Goal: Task Accomplishment & Management: Manage account settings

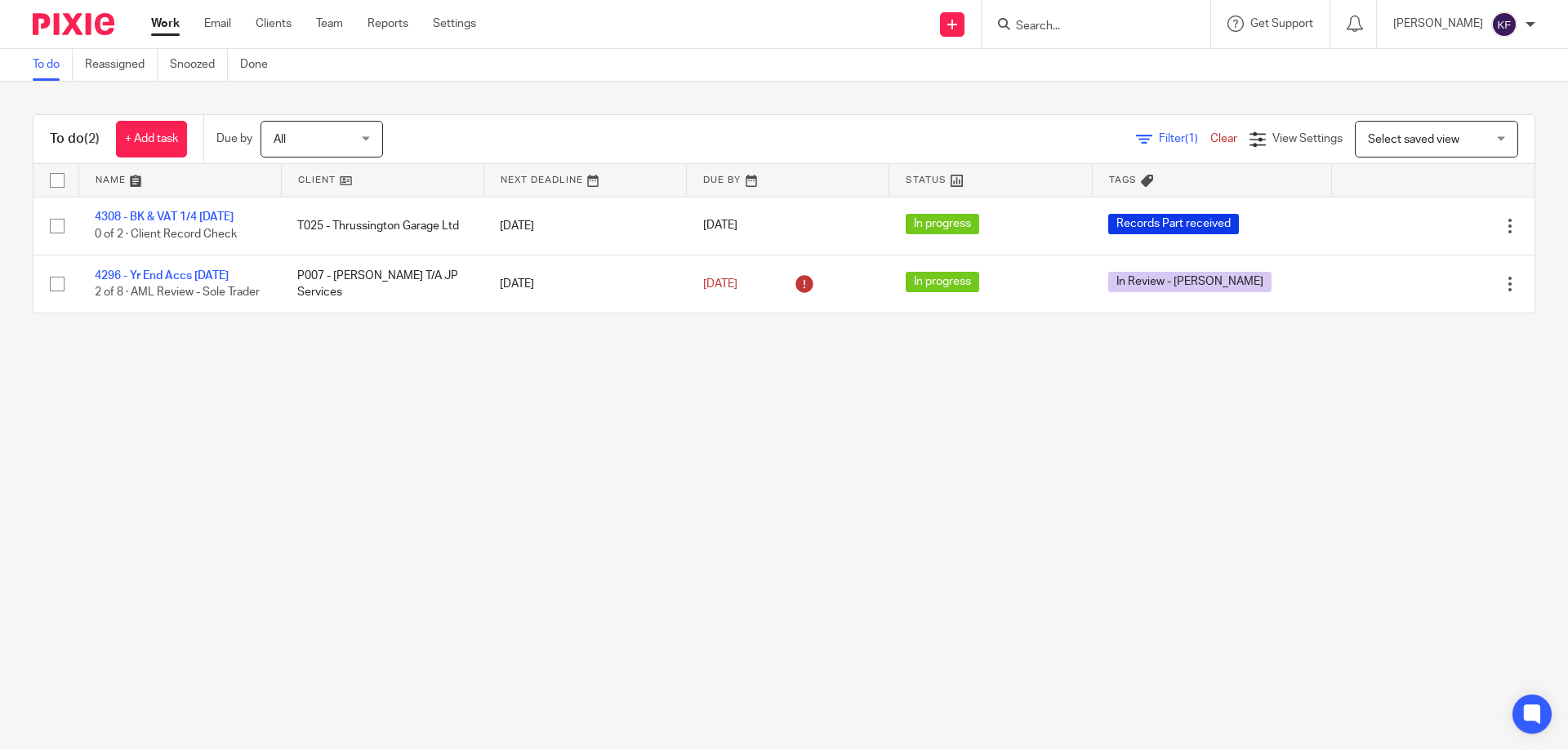
click at [1052, 27] on input "Search" at bounding box center [1088, 26] width 147 height 15
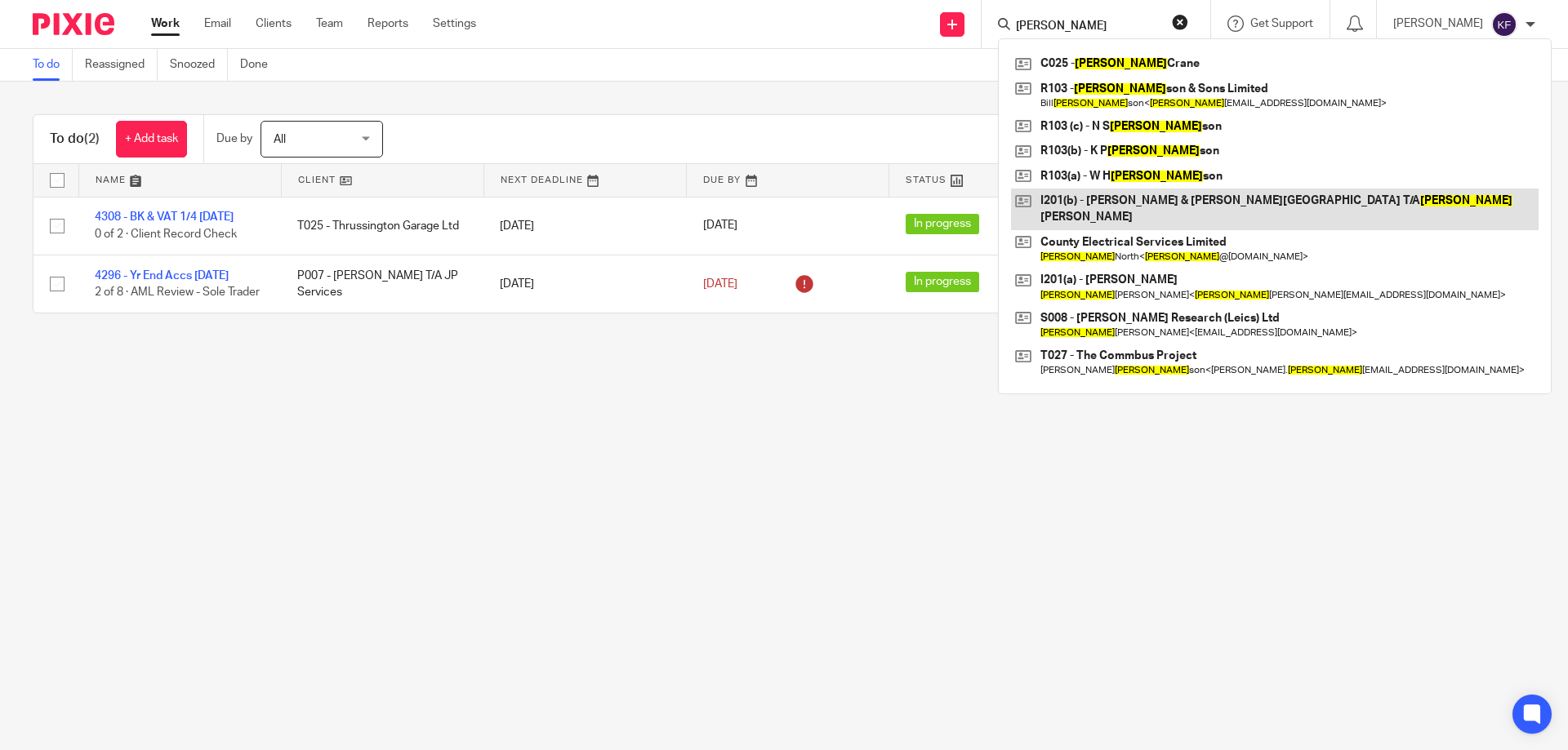
type input "[PERSON_NAME]"
click at [1244, 196] on link at bounding box center [1274, 210] width 527 height 42
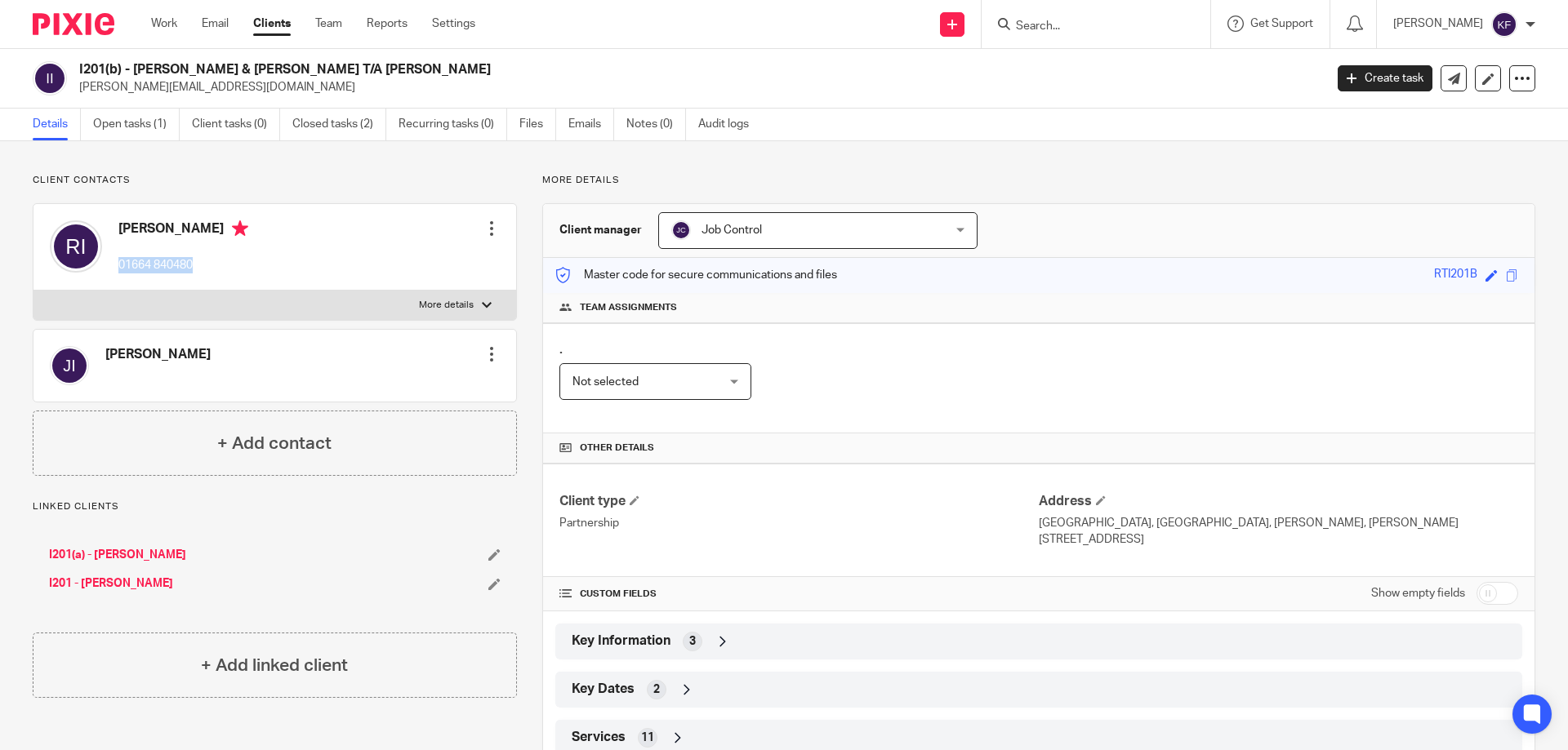
drag, startPoint x: 120, startPoint y: 265, endPoint x: 202, endPoint y: 277, distance: 82.9
click at [202, 277] on div "Richard Ingham 01664 840480" at bounding box center [149, 247] width 199 height 69
copy p "01664 840480"
click at [80, 23] on img at bounding box center [73, 24] width 81 height 22
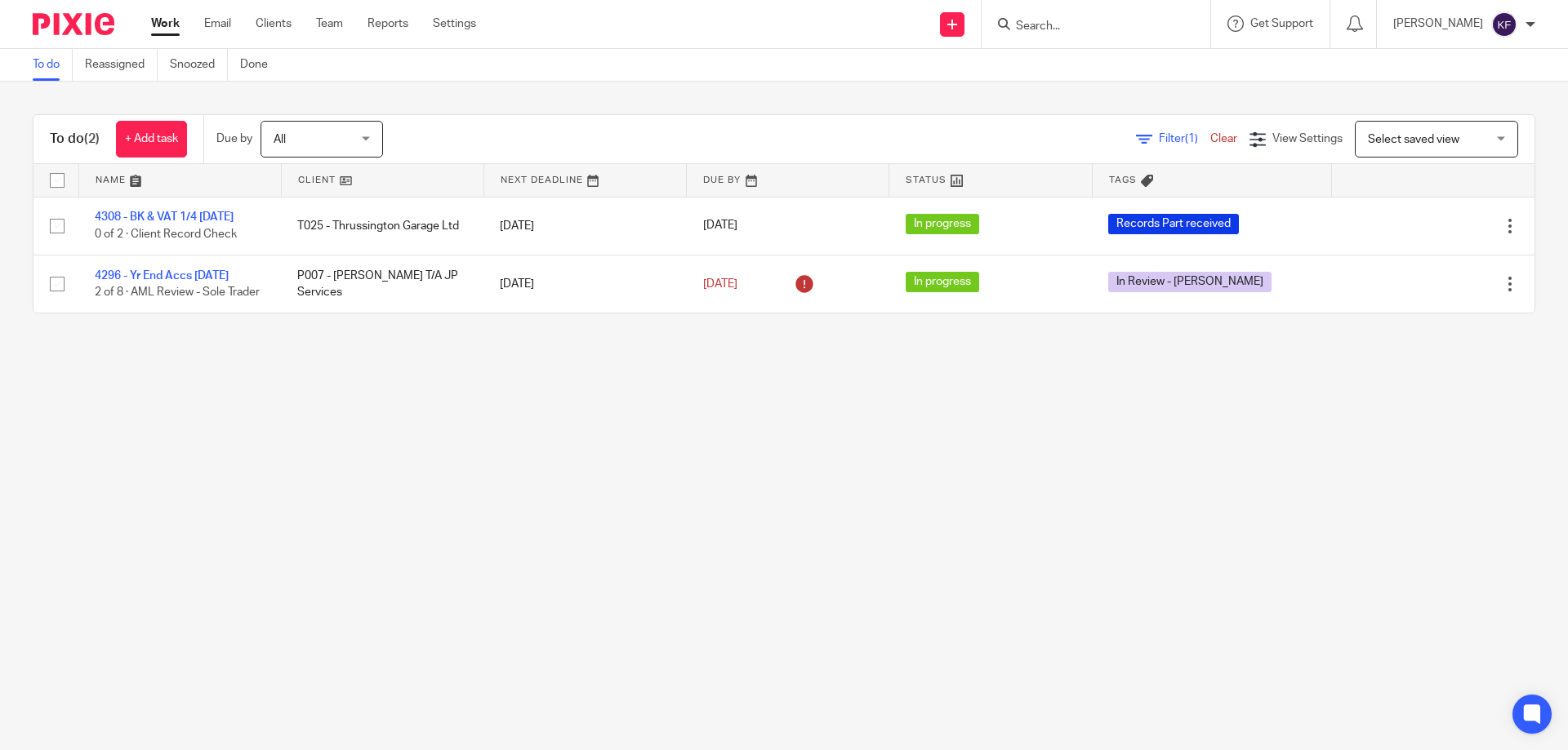
click at [865, 502] on main "To do Reassigned Snoozed Done To do (2) + Add task Due by All All Today Tomorro…" at bounding box center [784, 375] width 1568 height 750
click at [325, 31] on link "Team" at bounding box center [329, 24] width 27 height 17
click at [331, 26] on link "Team" at bounding box center [329, 24] width 27 height 17
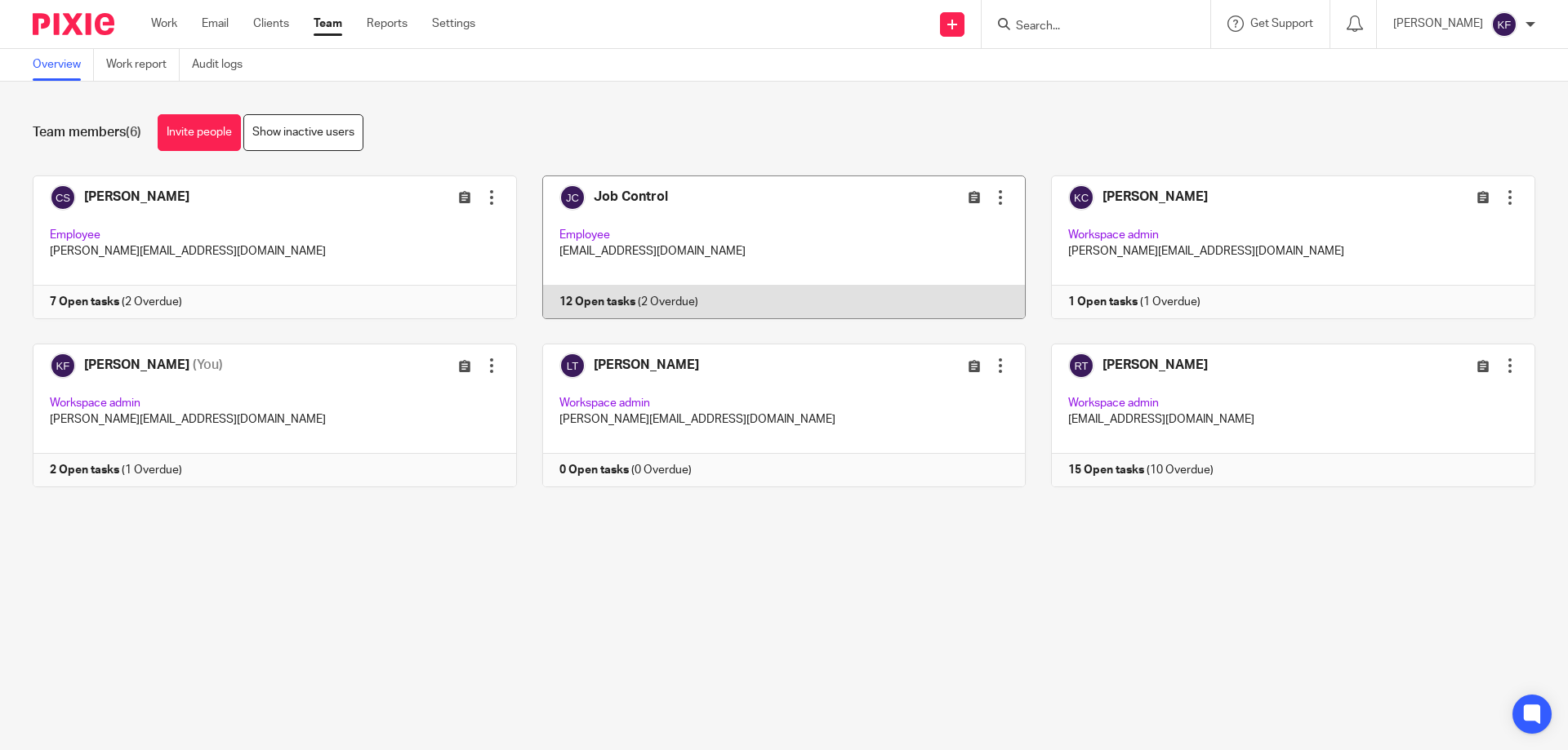
click at [660, 250] on link at bounding box center [771, 247] width 510 height 143
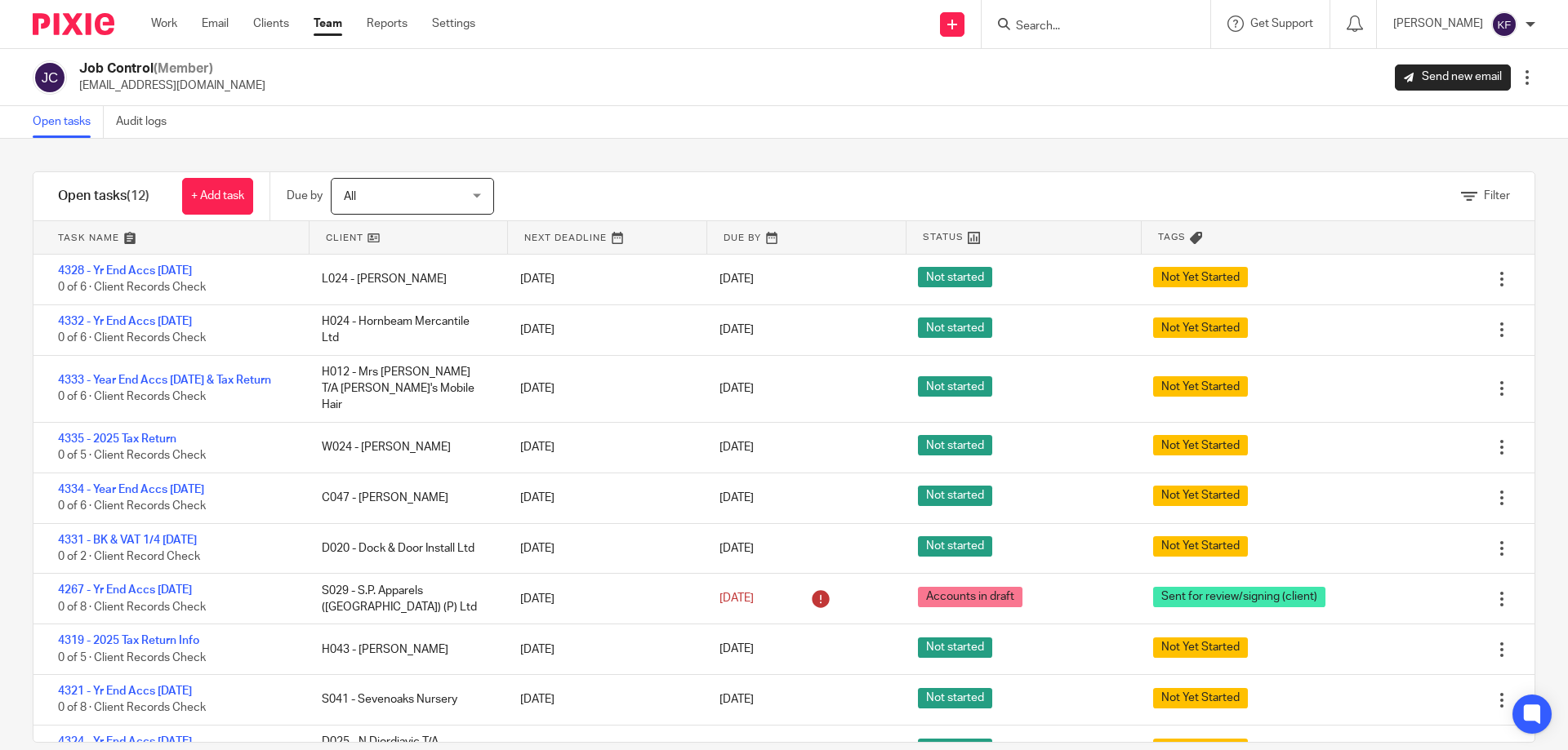
click at [88, 233] on link at bounding box center [171, 237] width 275 height 32
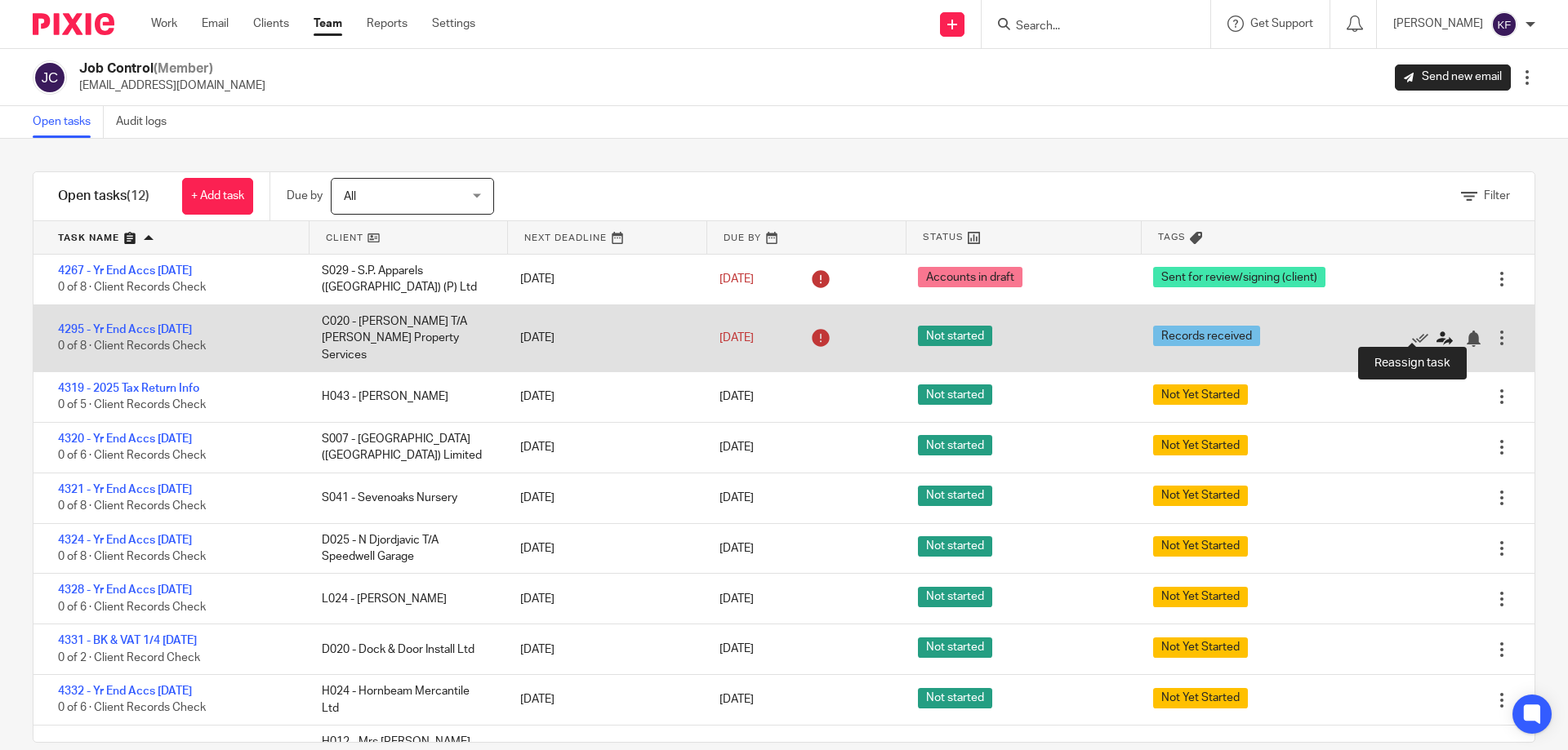
click at [1437, 330] on icon at bounding box center [1445, 338] width 17 height 17
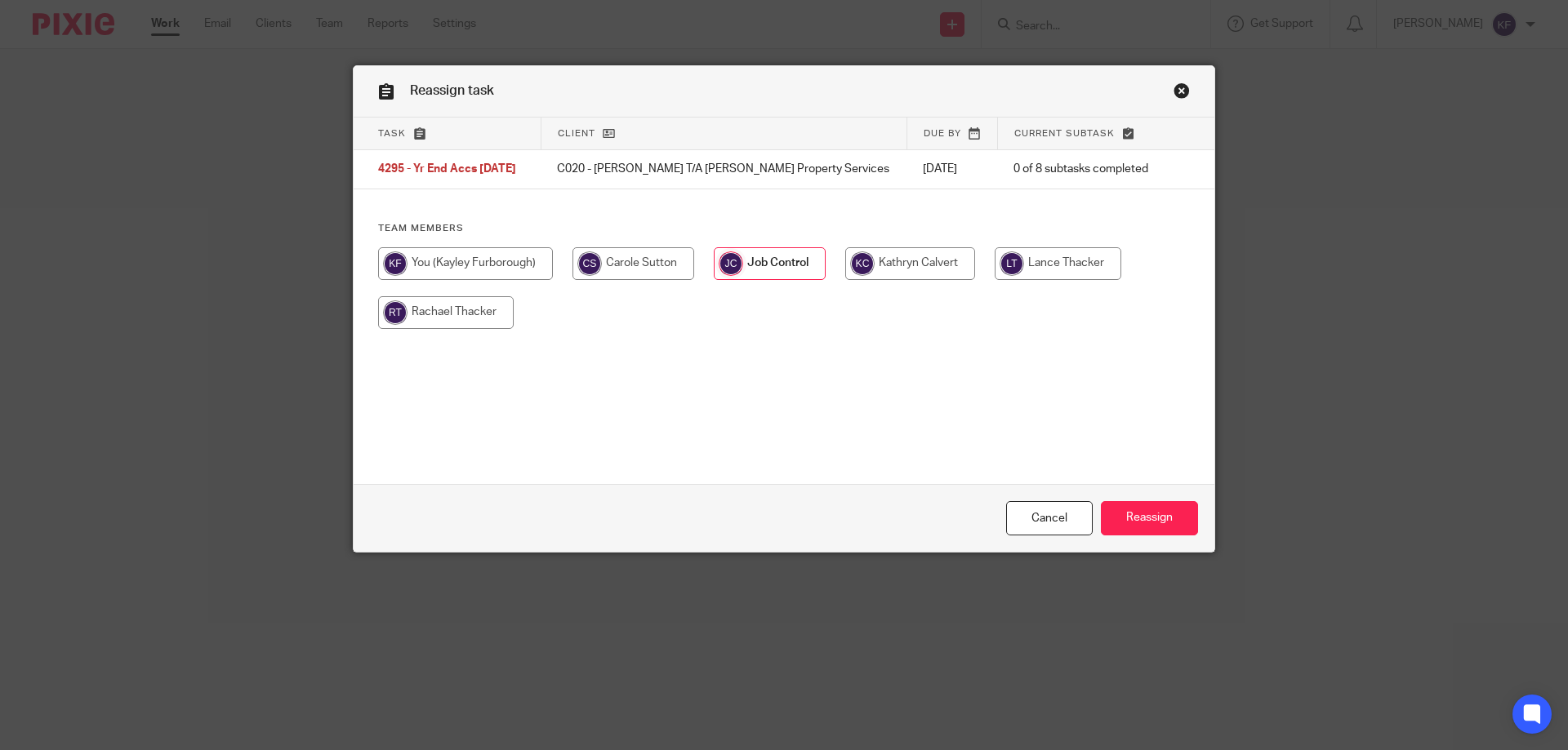
click at [1180, 94] on link "Close this dialog window" at bounding box center [1181, 93] width 17 height 22
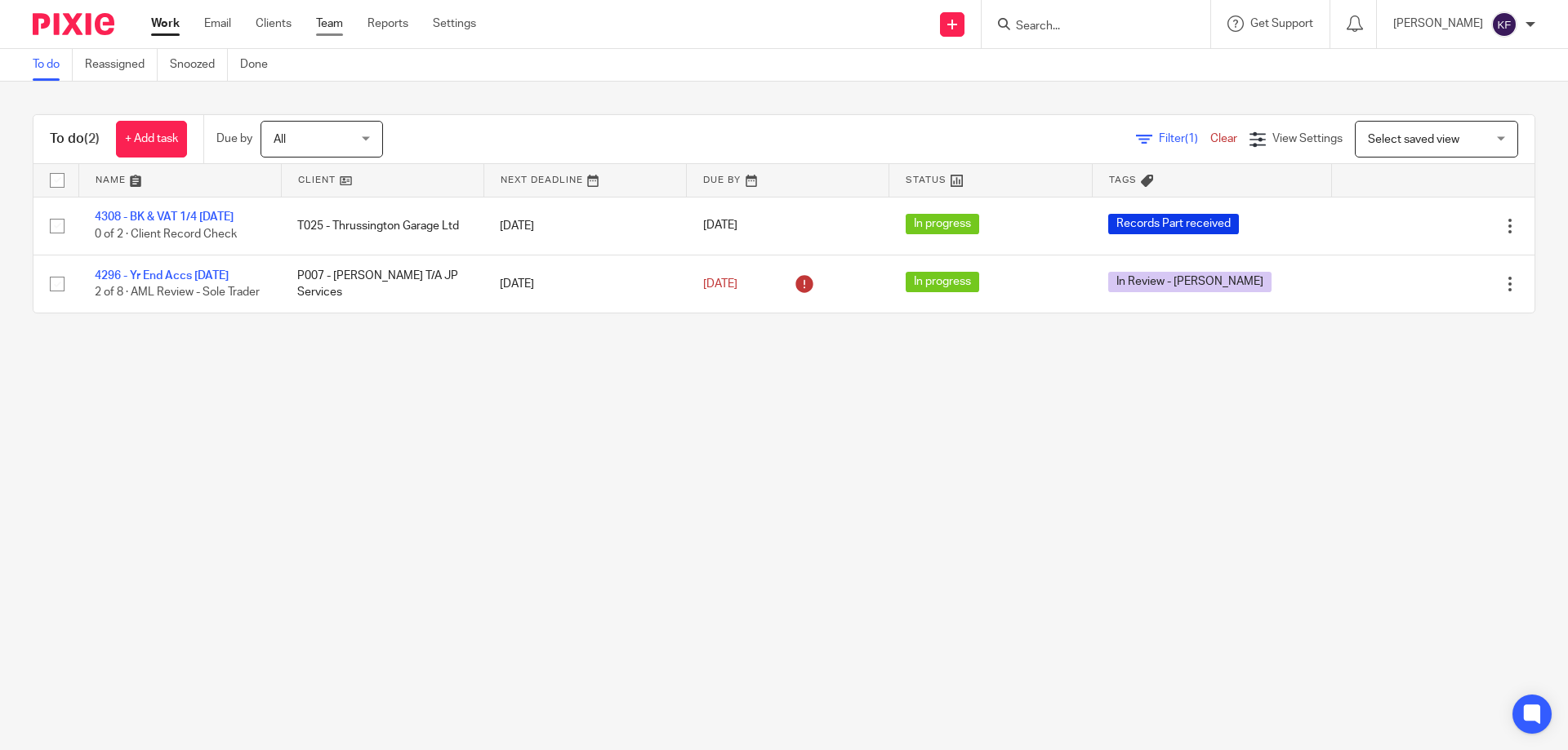
click at [339, 28] on link "Team" at bounding box center [329, 24] width 27 height 17
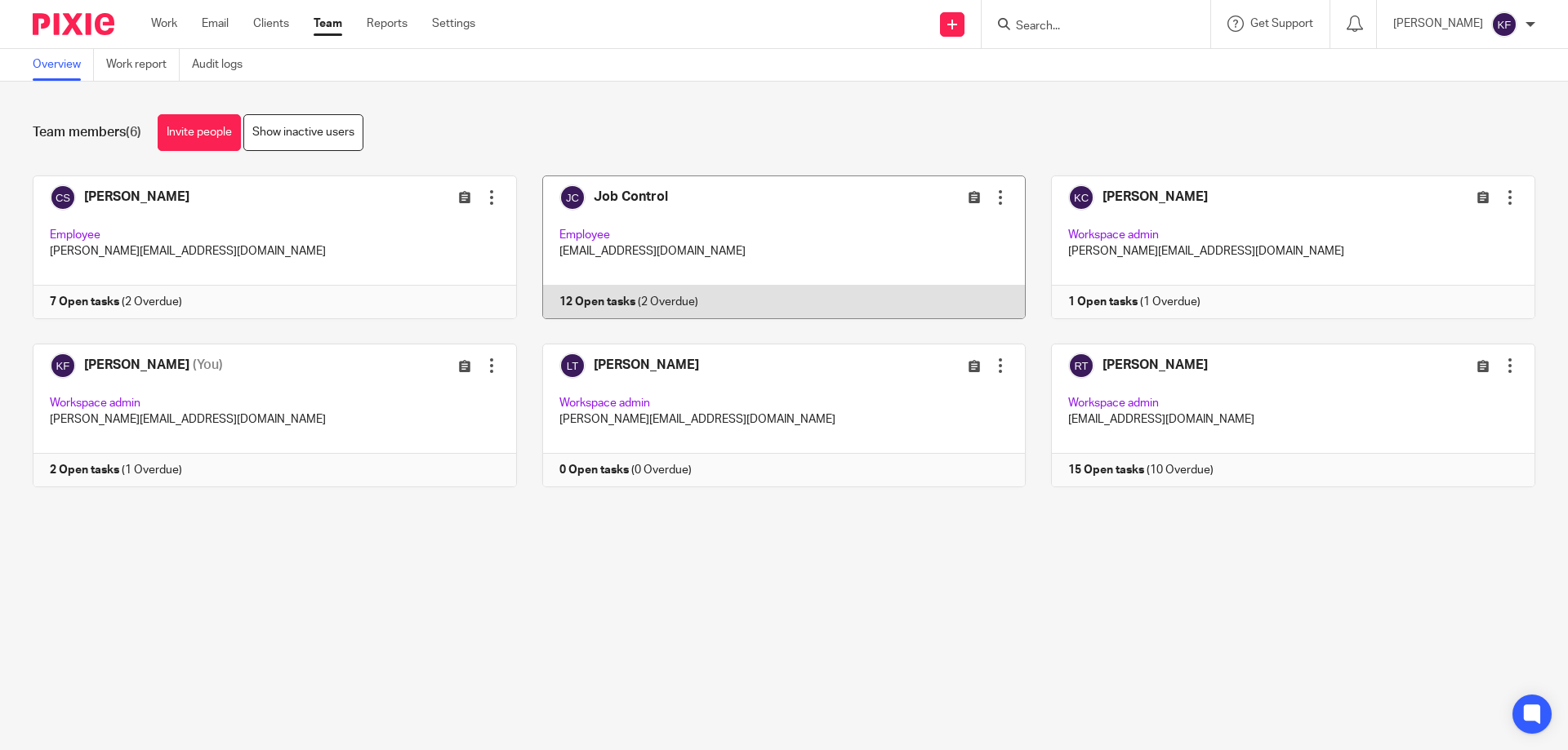
click at [679, 240] on link at bounding box center [771, 247] width 510 height 143
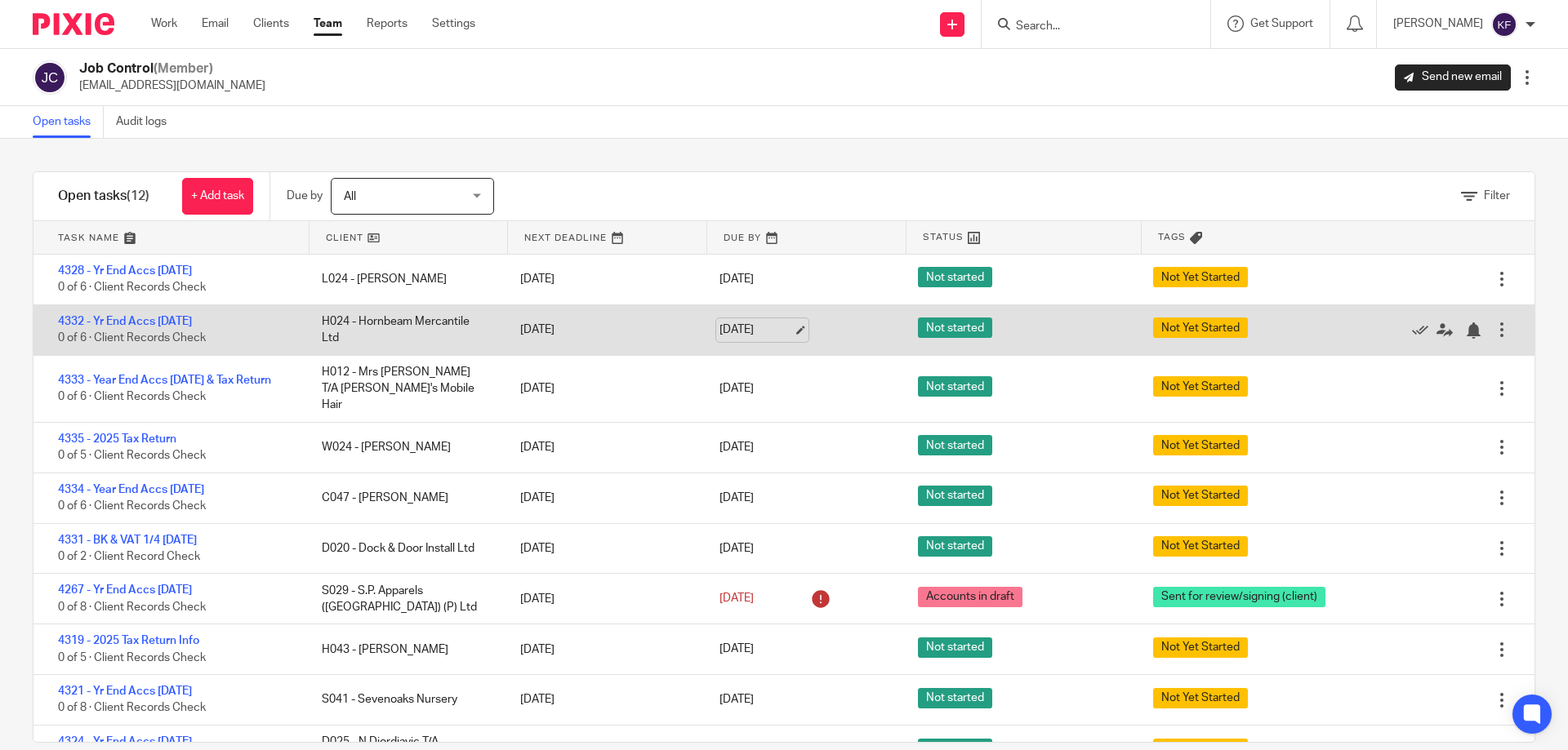
click at [784, 329] on link "22 Sep 2025" at bounding box center [756, 330] width 73 height 17
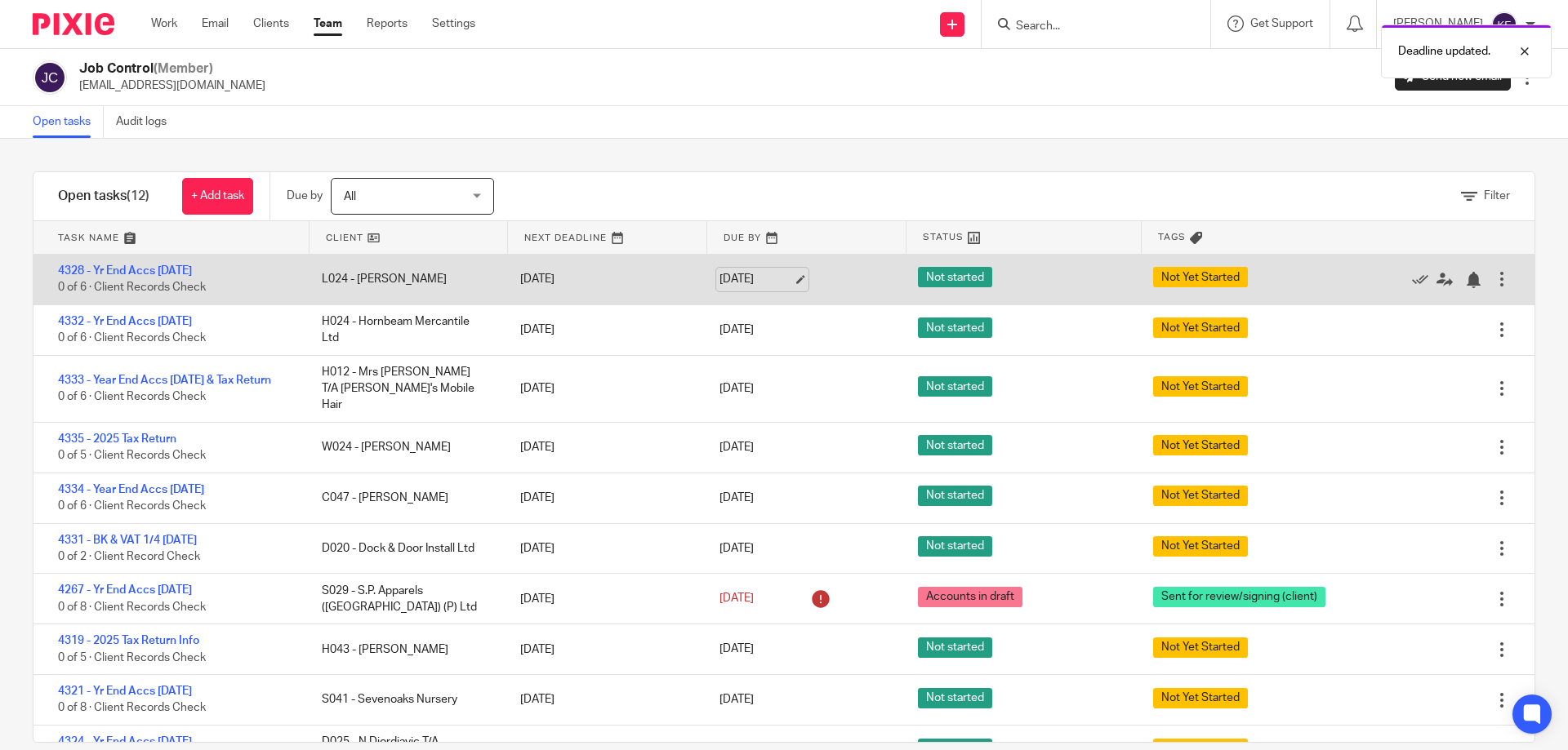
click at [786, 283] on link "17 Sep 2025" at bounding box center [756, 280] width 73 height 17
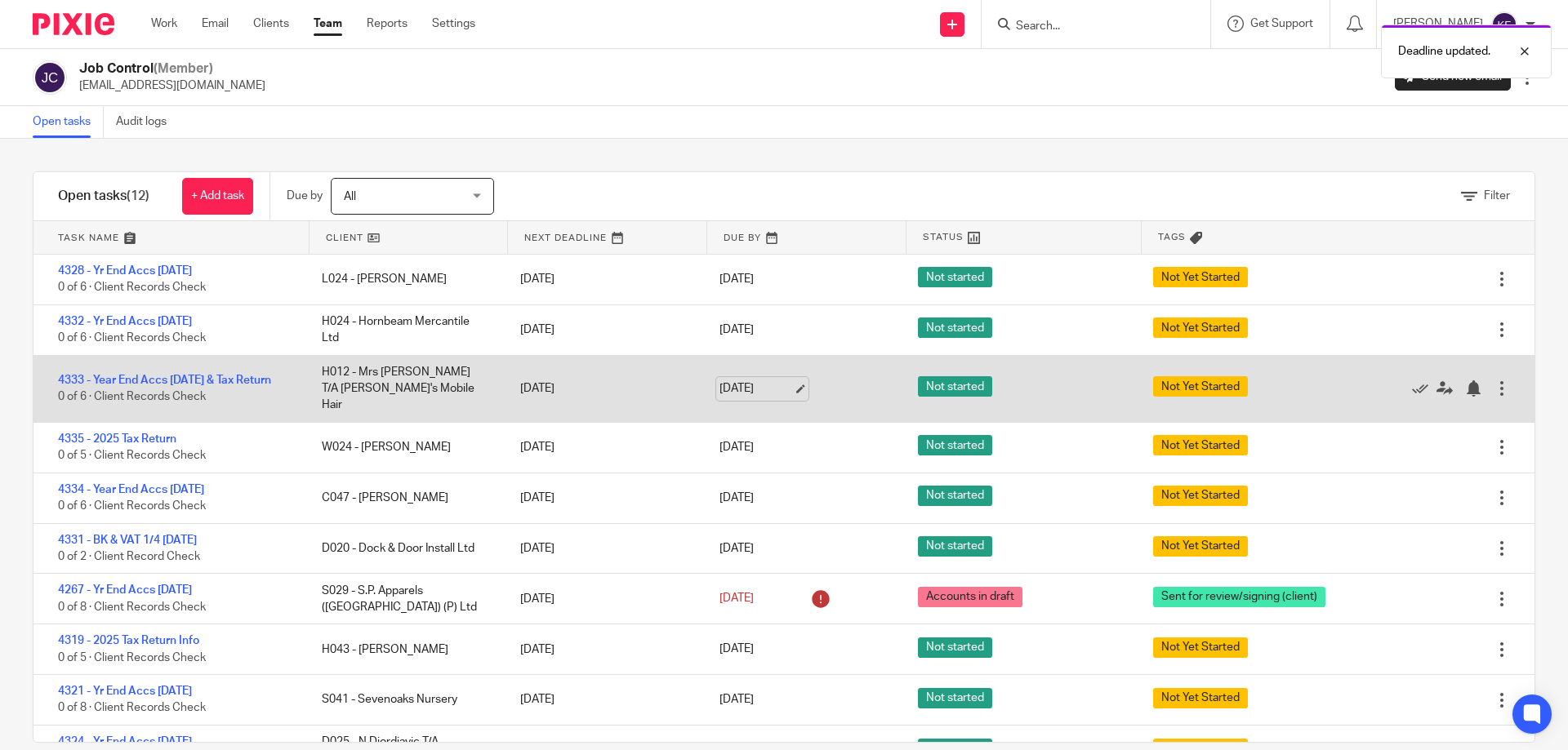
click at [784, 380] on link "23 Sep 2025" at bounding box center [756, 389] width 73 height 17
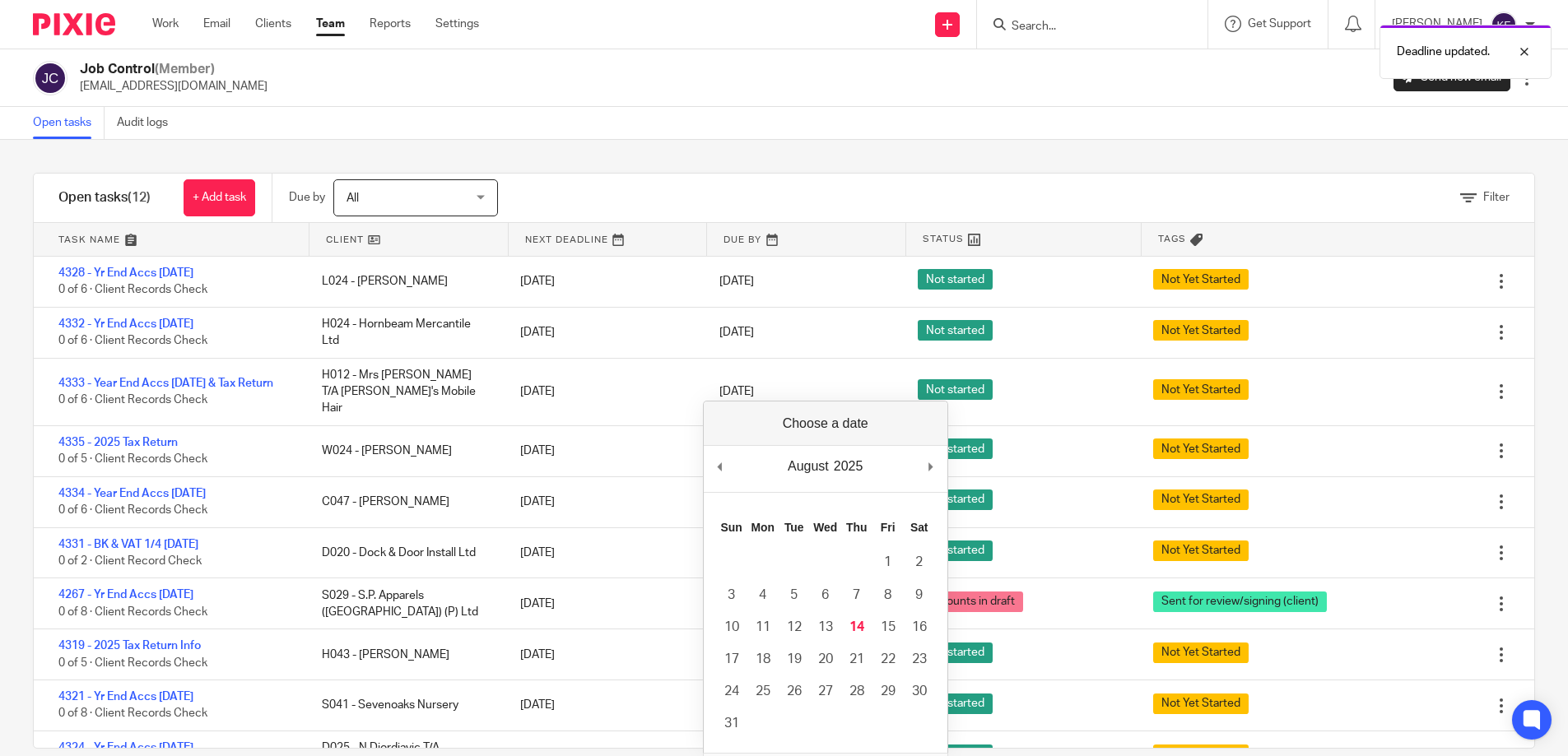
click at [927, 469] on div "August January February March April May June July August September October Nove…" at bounding box center [825, 469] width 243 height 47
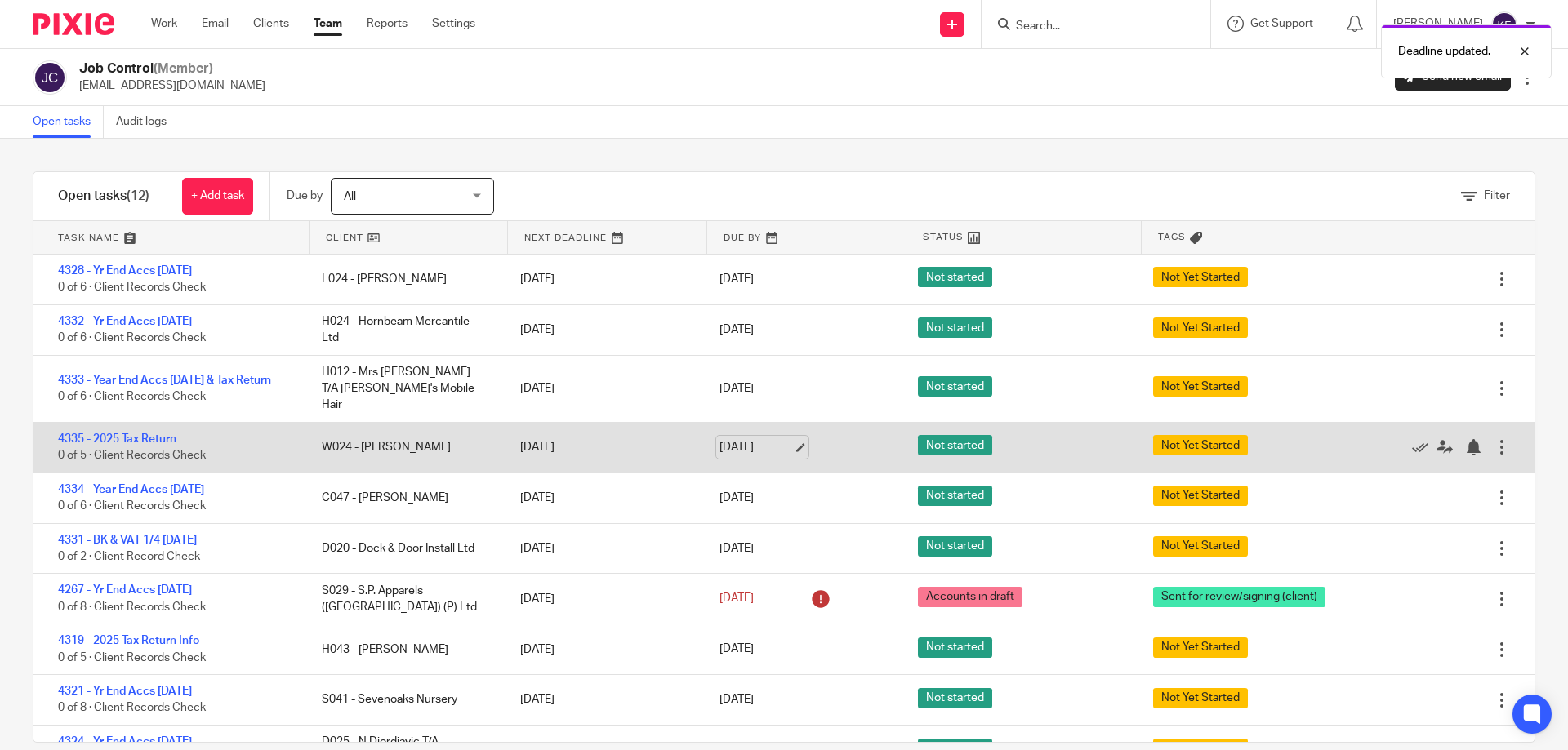
click at [784, 439] on link "25 Sep 2025" at bounding box center [756, 448] width 73 height 17
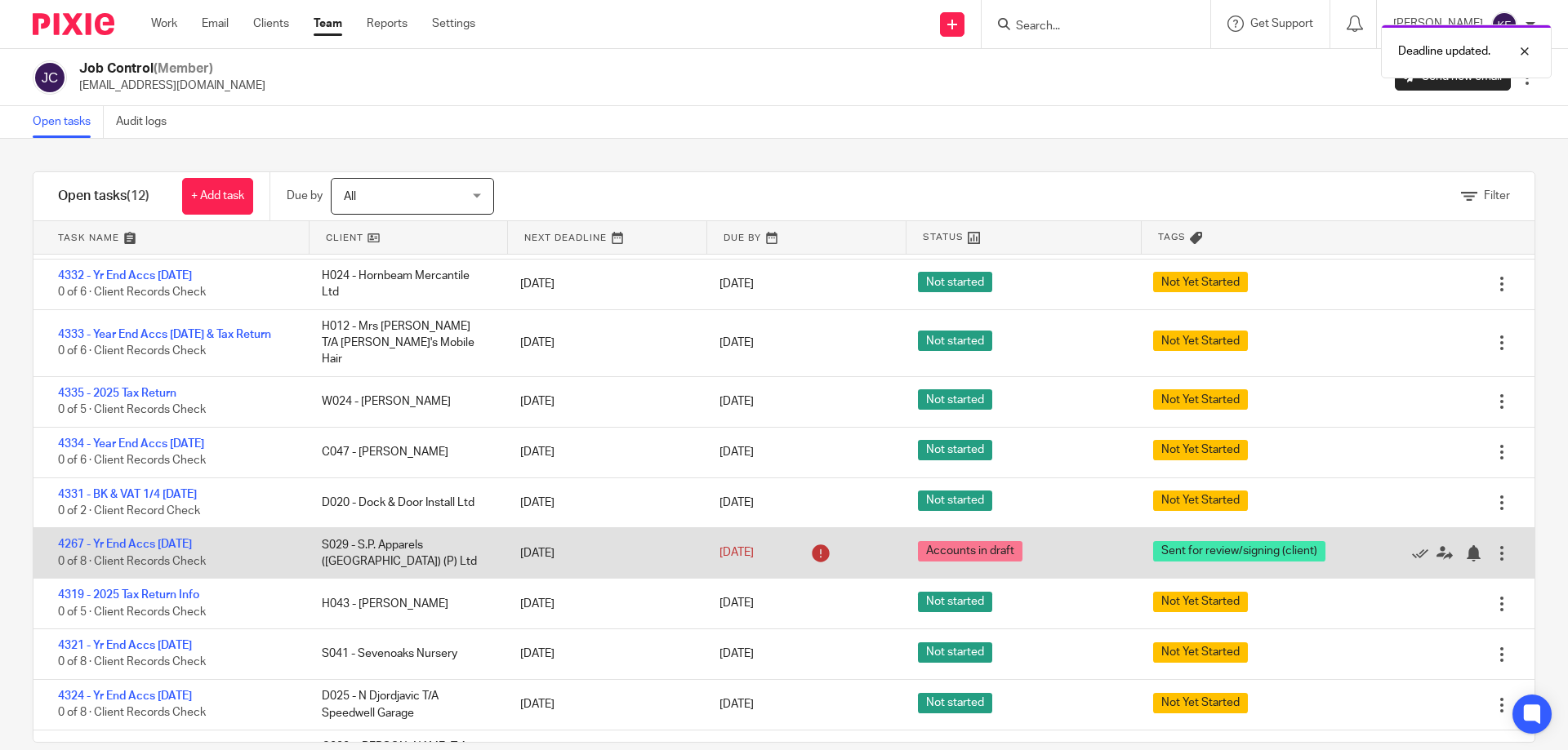
scroll to position [81, 0]
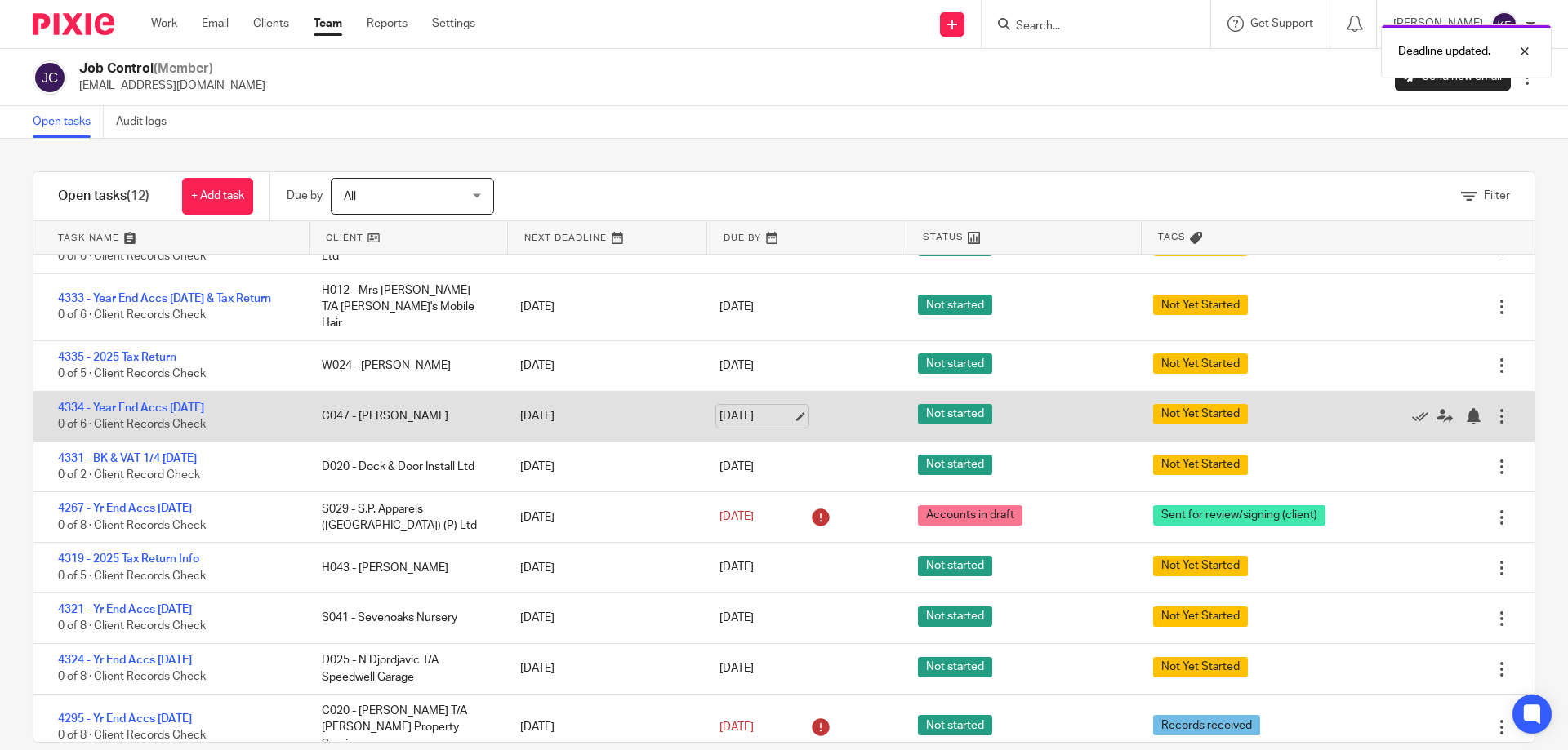
click at [784, 408] on link "25 Sep 2025" at bounding box center [756, 417] width 73 height 17
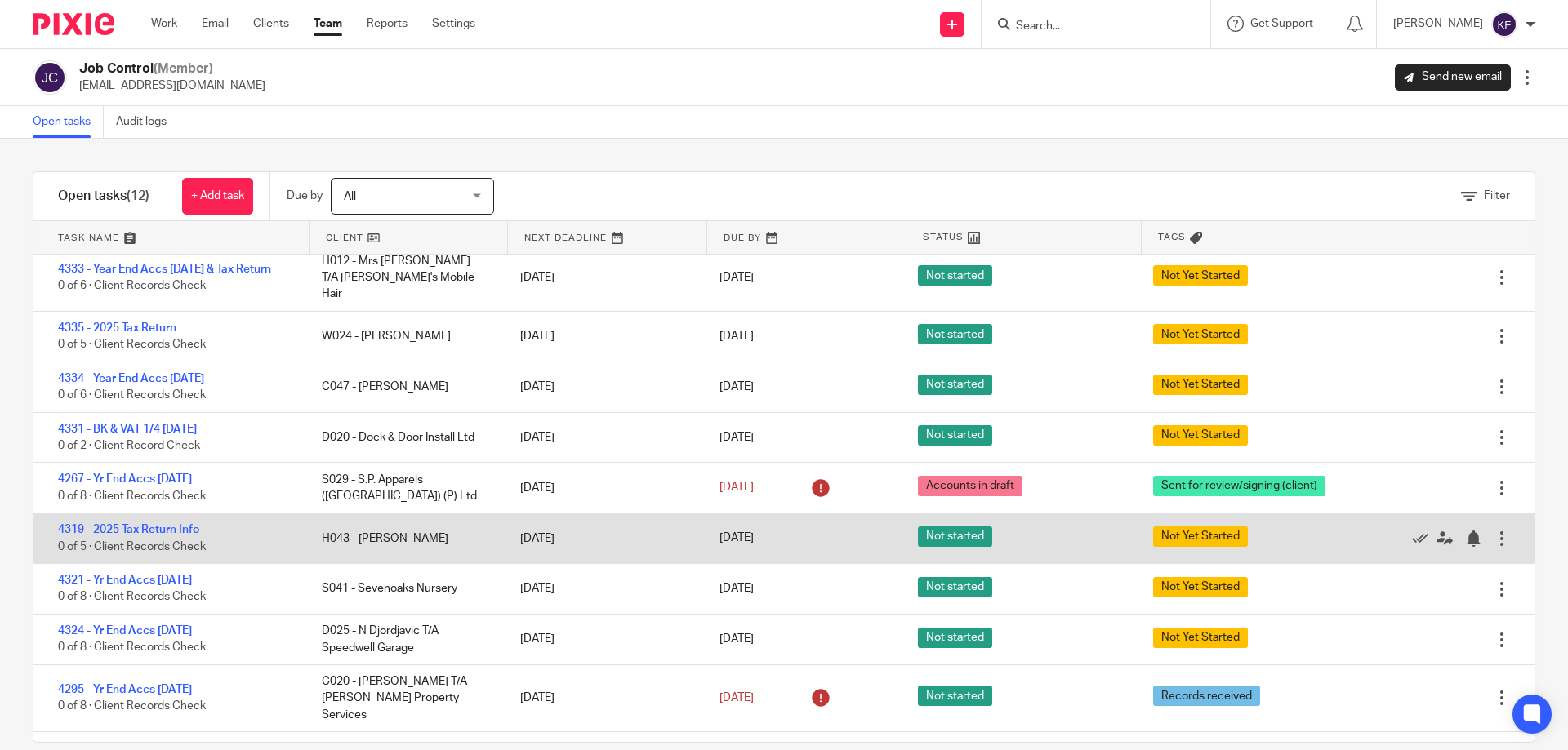
scroll to position [118, 0]
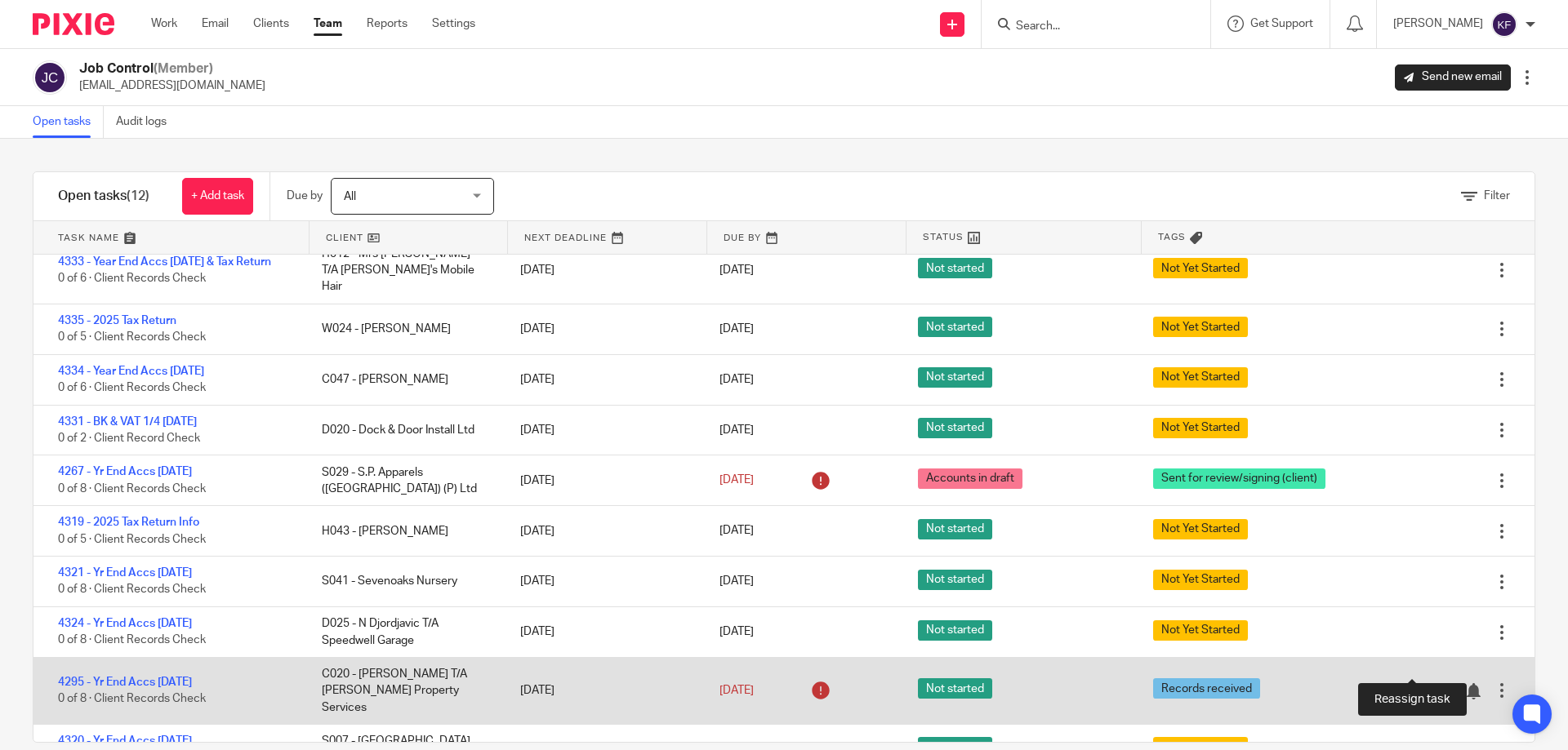
click at [1437, 684] on icon at bounding box center [1445, 691] width 17 height 17
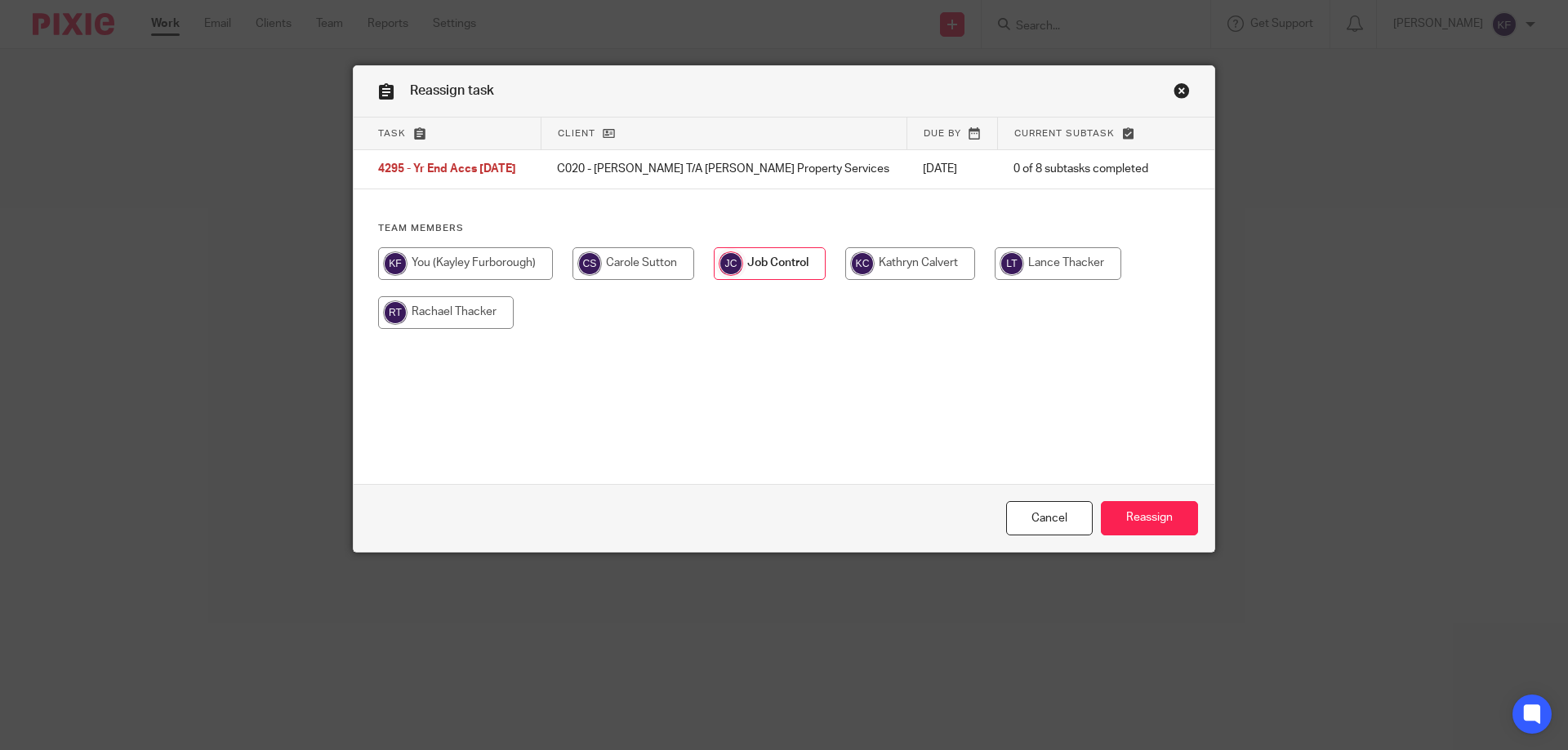
click at [470, 260] on input "radio" at bounding box center [465, 263] width 175 height 32
radio input "true"
click at [1153, 517] on input "Reassign" at bounding box center [1149, 518] width 97 height 35
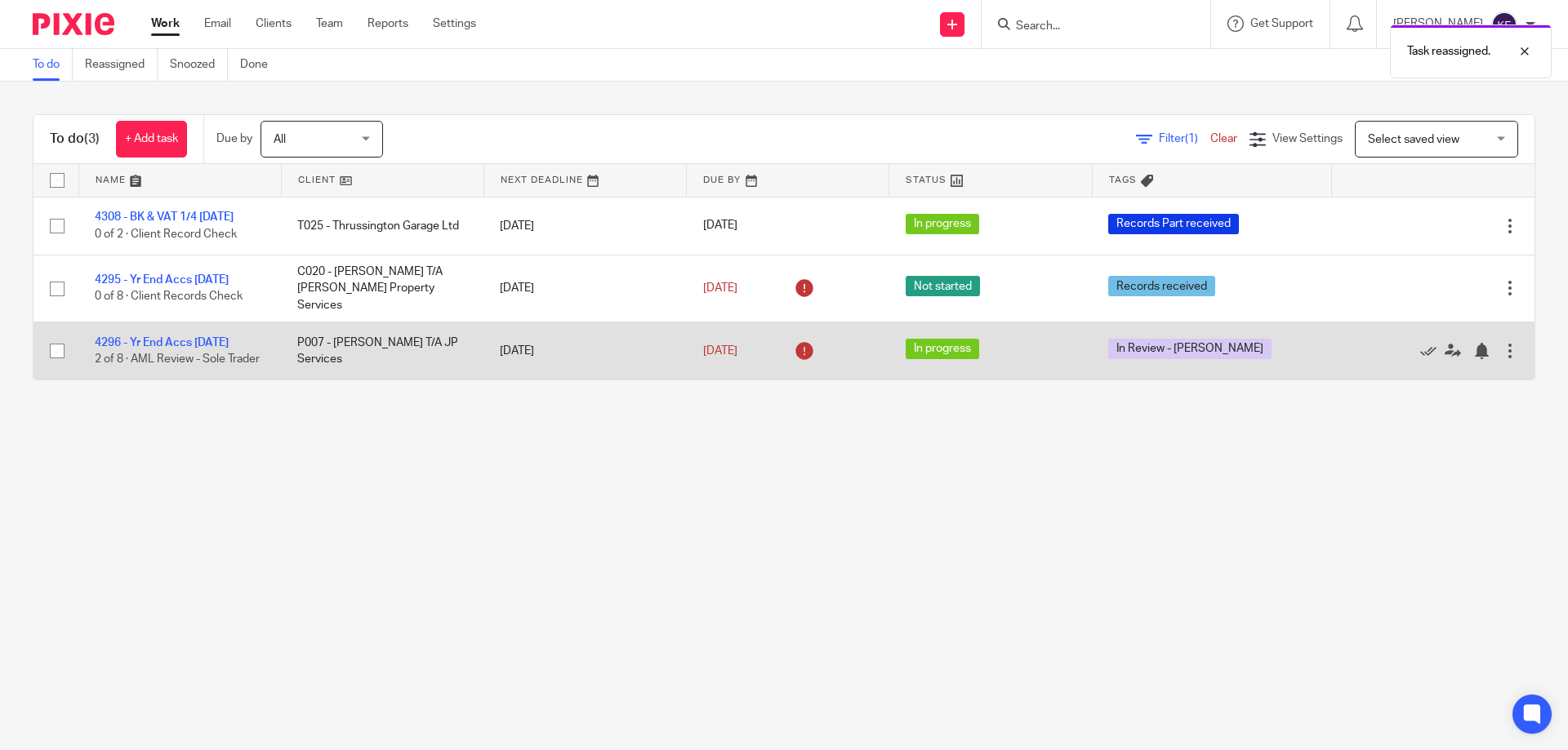
click at [185, 322] on td "4296 - Yr End Accs [DATE] 2 of 8 · AML Review - Sole Trader" at bounding box center [180, 351] width 203 height 58
click at [186, 337] on link "4296 - Yr End Accs [DATE]" at bounding box center [161, 343] width 134 height 11
